Goal: Register for event/course

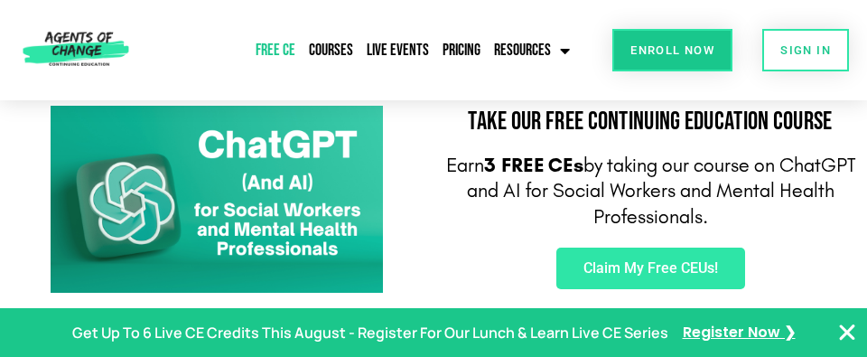
scroll to position [221, 0]
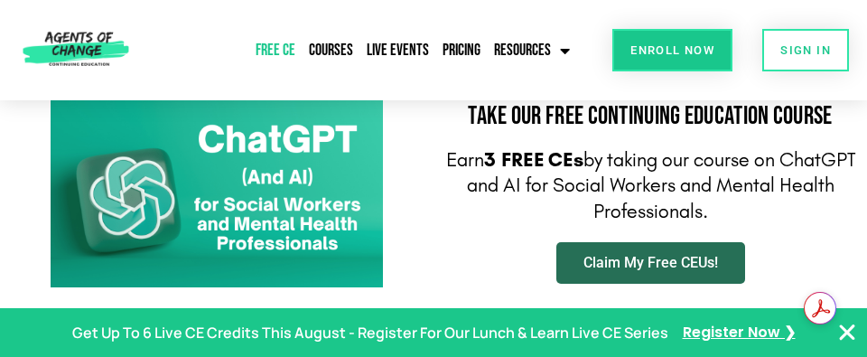
click at [660, 255] on span "Claim My Free CEUs!" at bounding box center [650, 262] width 135 height 14
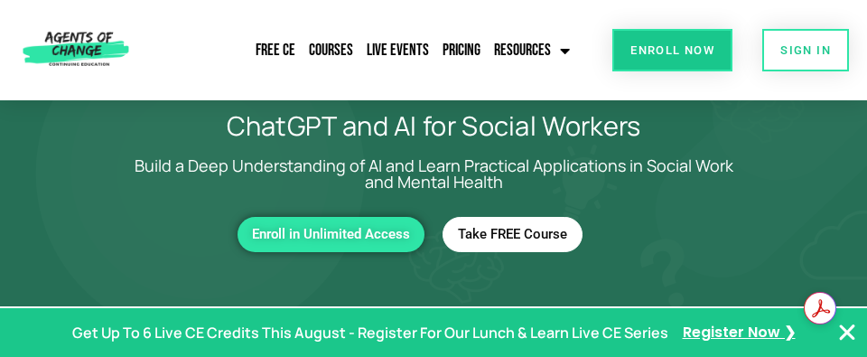
scroll to position [66, 0]
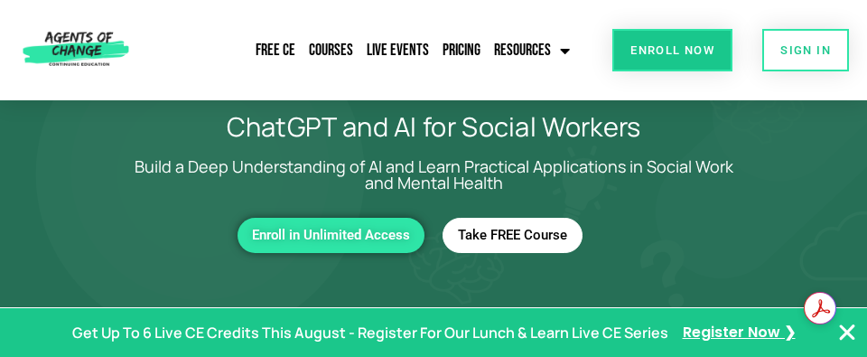
click at [553, 241] on span "Take FREE Course" at bounding box center [512, 234] width 109 height 15
